Goal: Find specific page/section: Find specific page/section

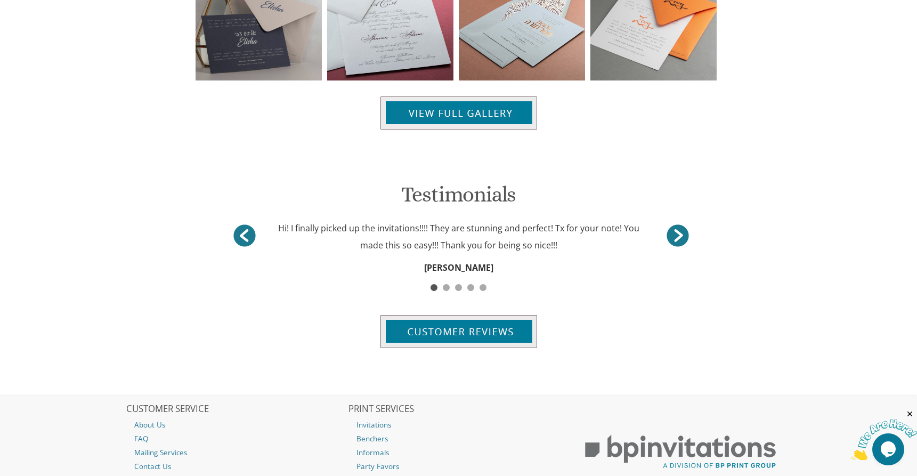
scroll to position [1246, 0]
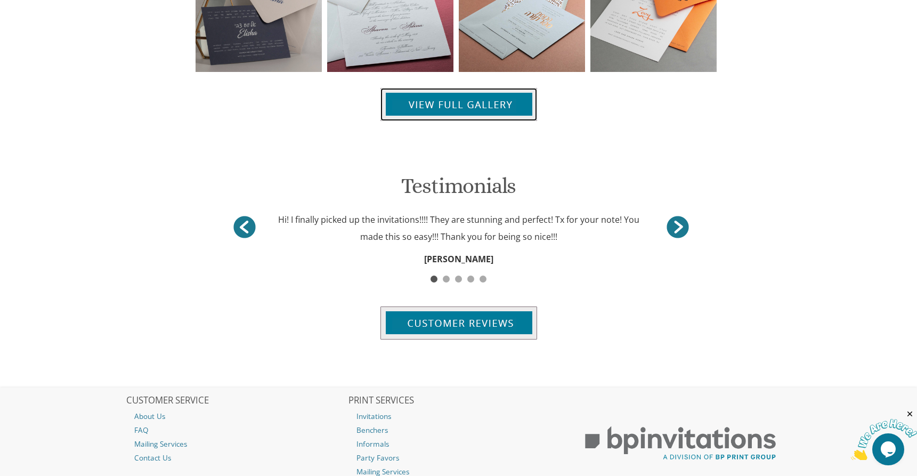
click at [469, 107] on img at bounding box center [458, 104] width 157 height 33
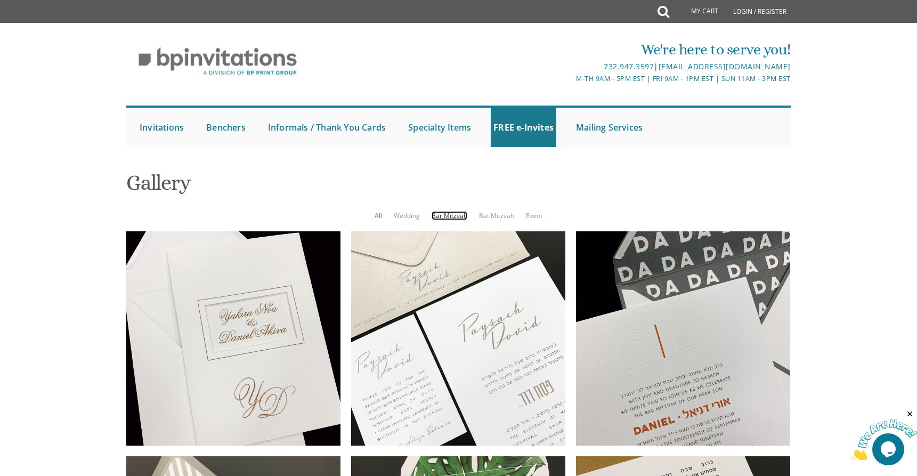
click at [449, 217] on link "Bar Mitzvah" at bounding box center [450, 215] width 36 height 9
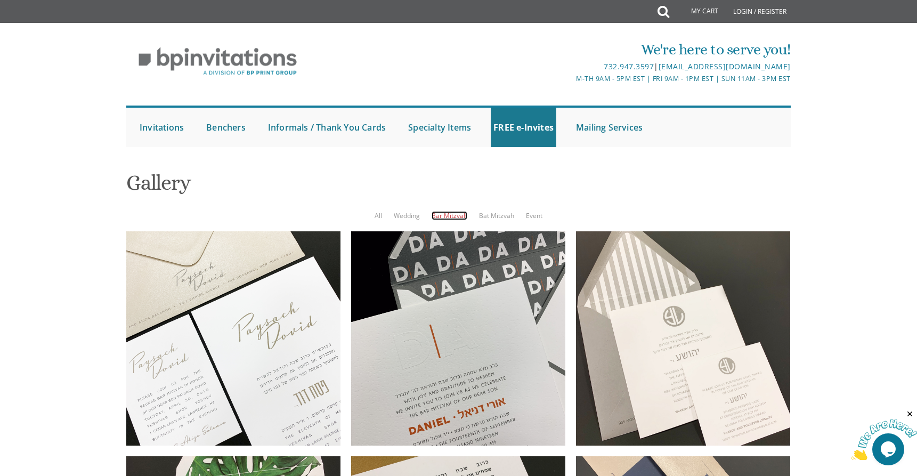
scroll to position [964, 0]
